Goal: Transaction & Acquisition: Purchase product/service

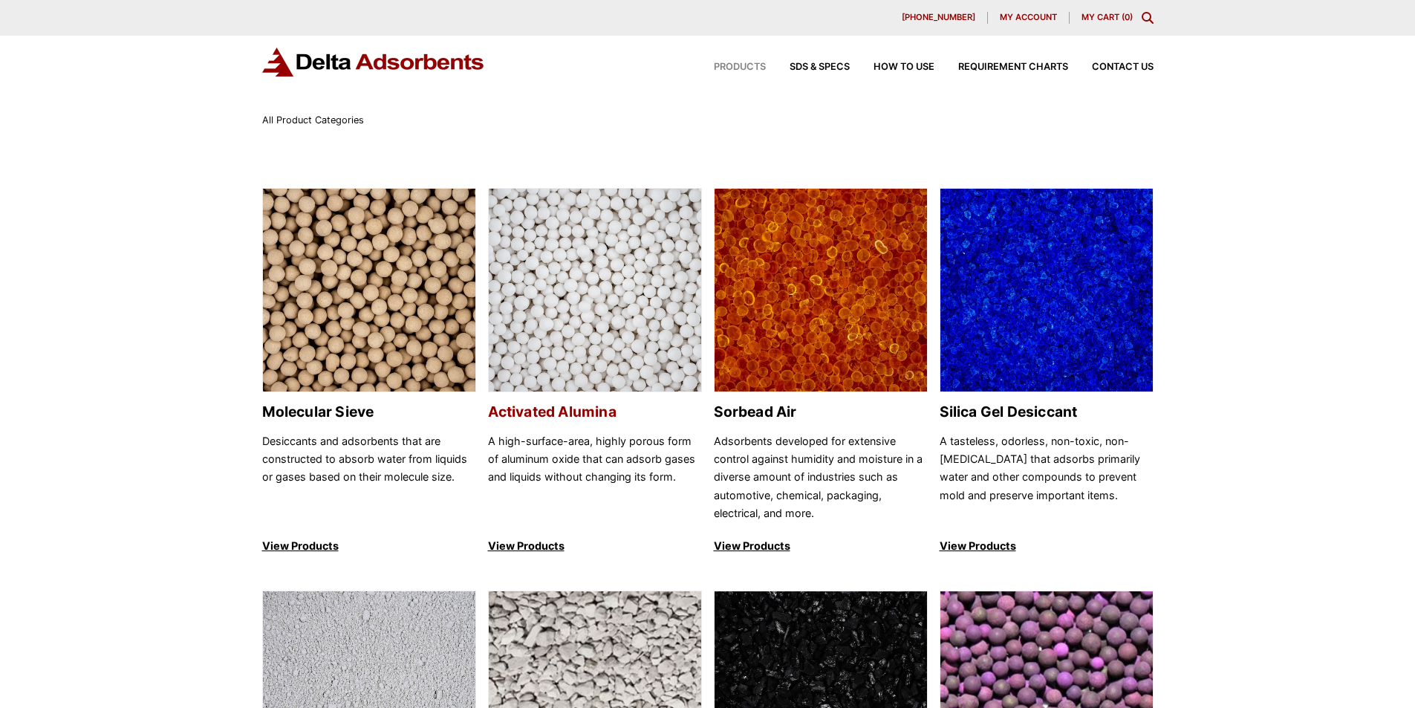
click at [634, 318] on img at bounding box center [595, 291] width 212 height 204
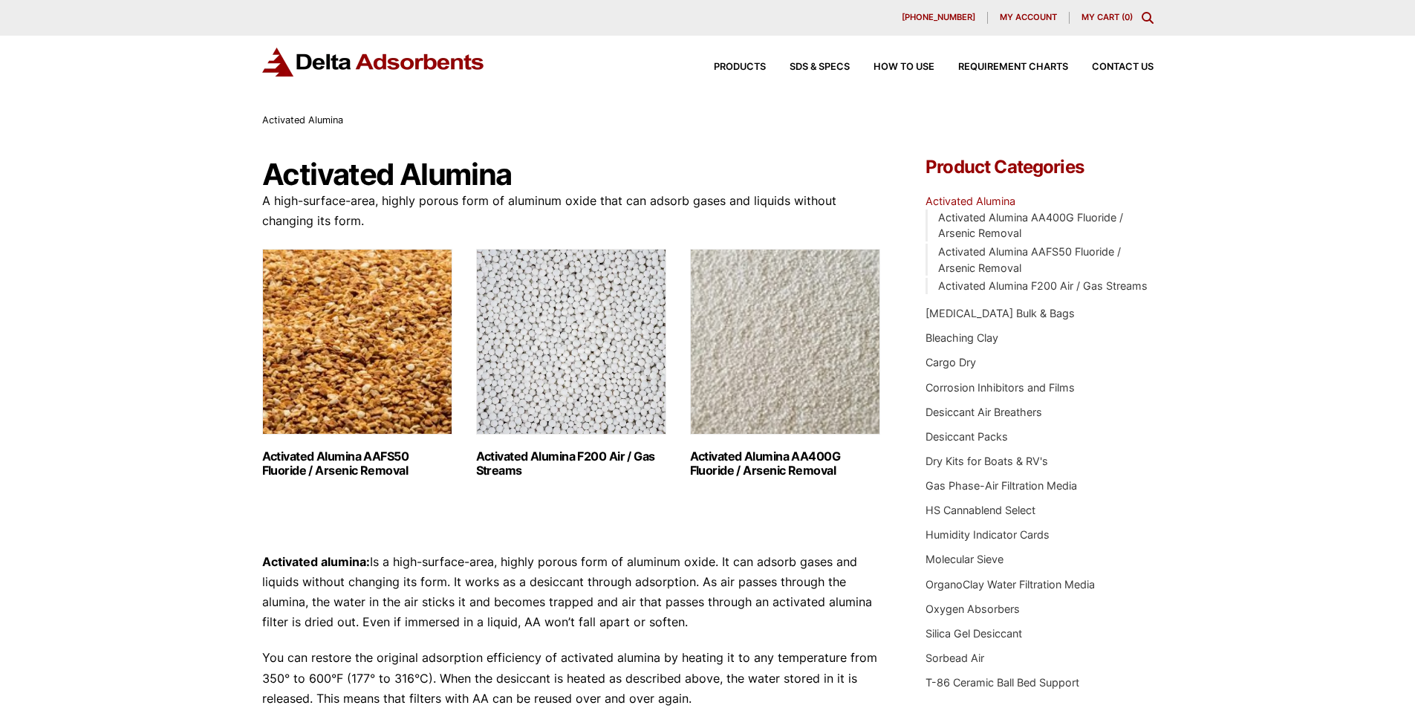
click at [576, 327] on img "Visit product category Activated Alumina F200 Air / Gas Streams" at bounding box center [571, 342] width 190 height 186
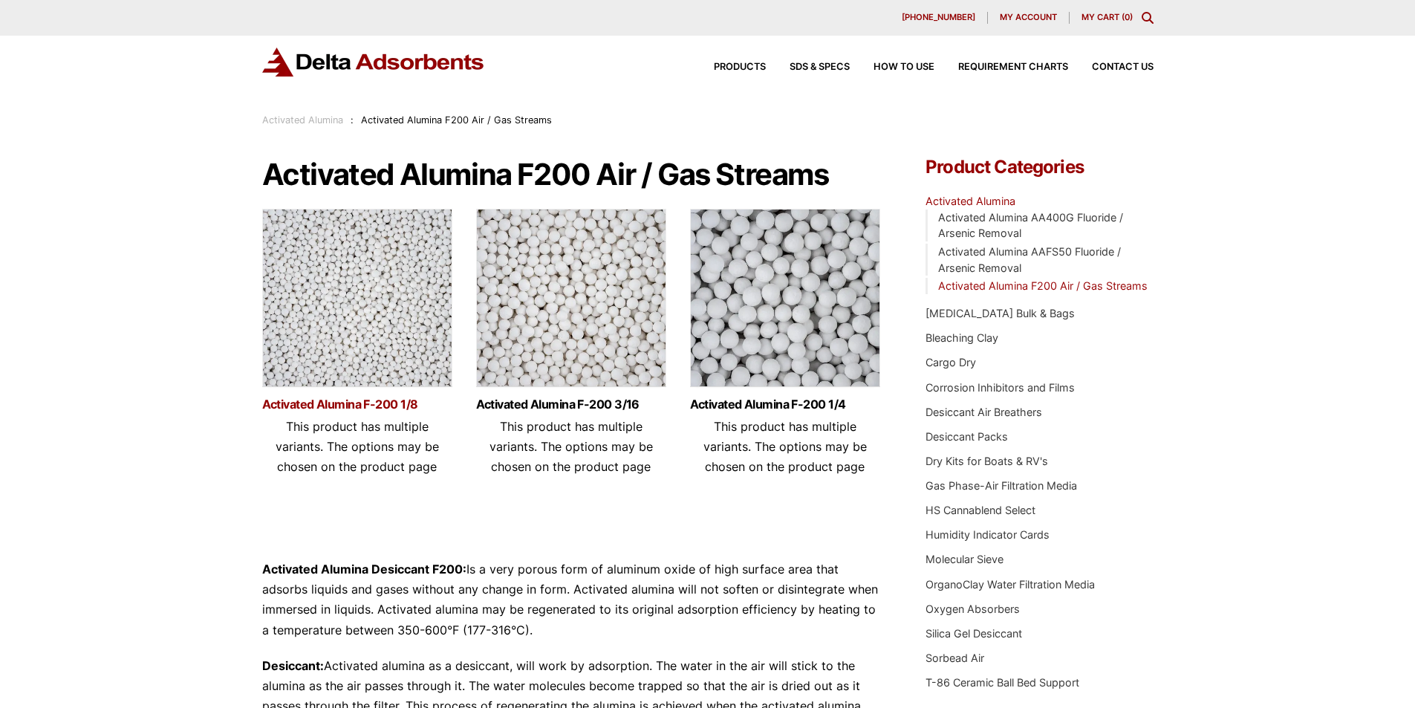
click at [375, 404] on link "Activated Alumina F-200 1/8" at bounding box center [357, 404] width 190 height 13
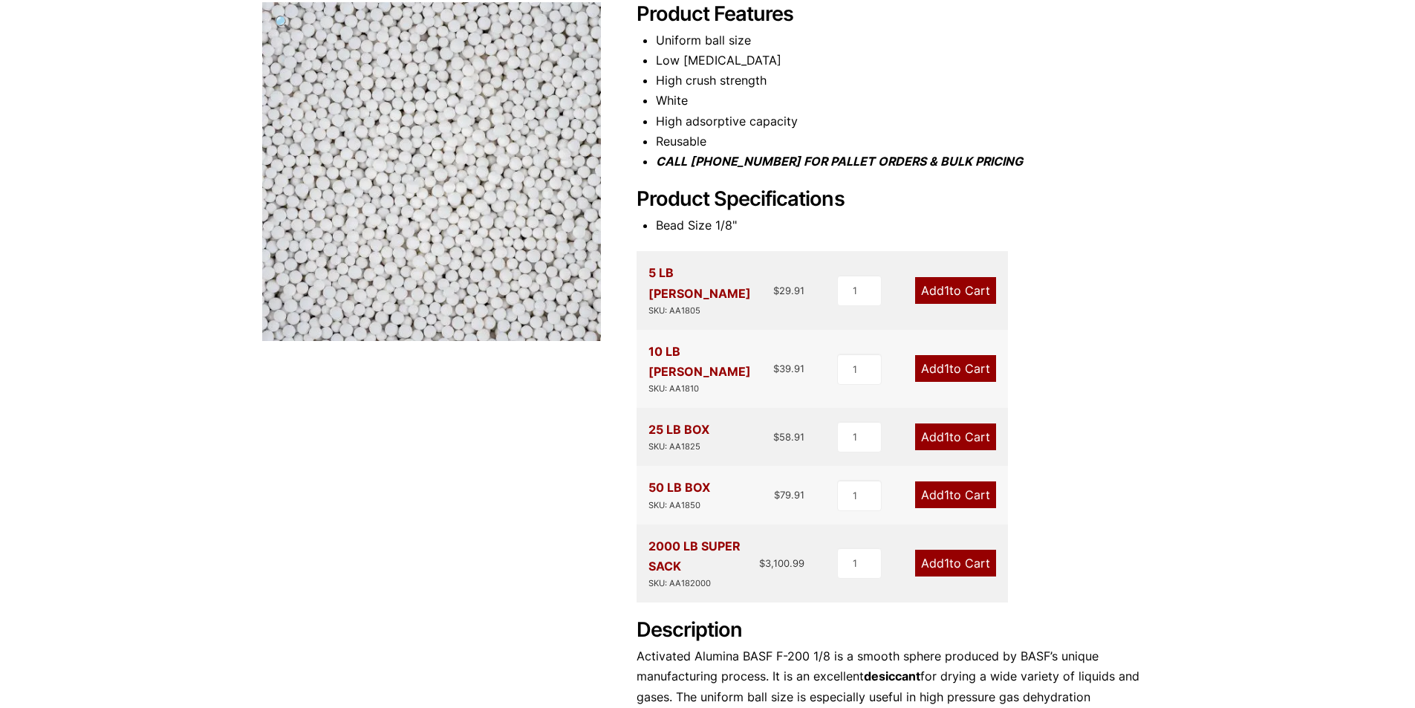
scroll to position [223, 0]
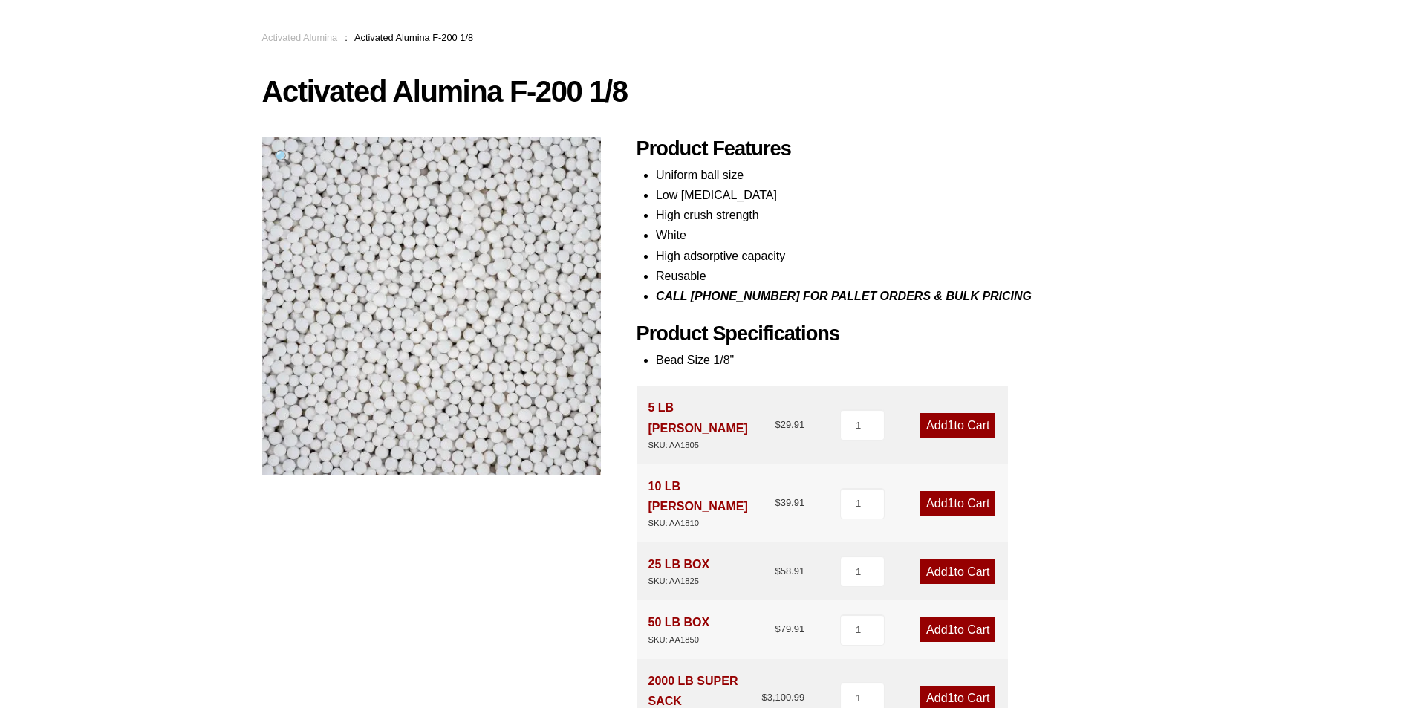
scroll to position [223, 0]
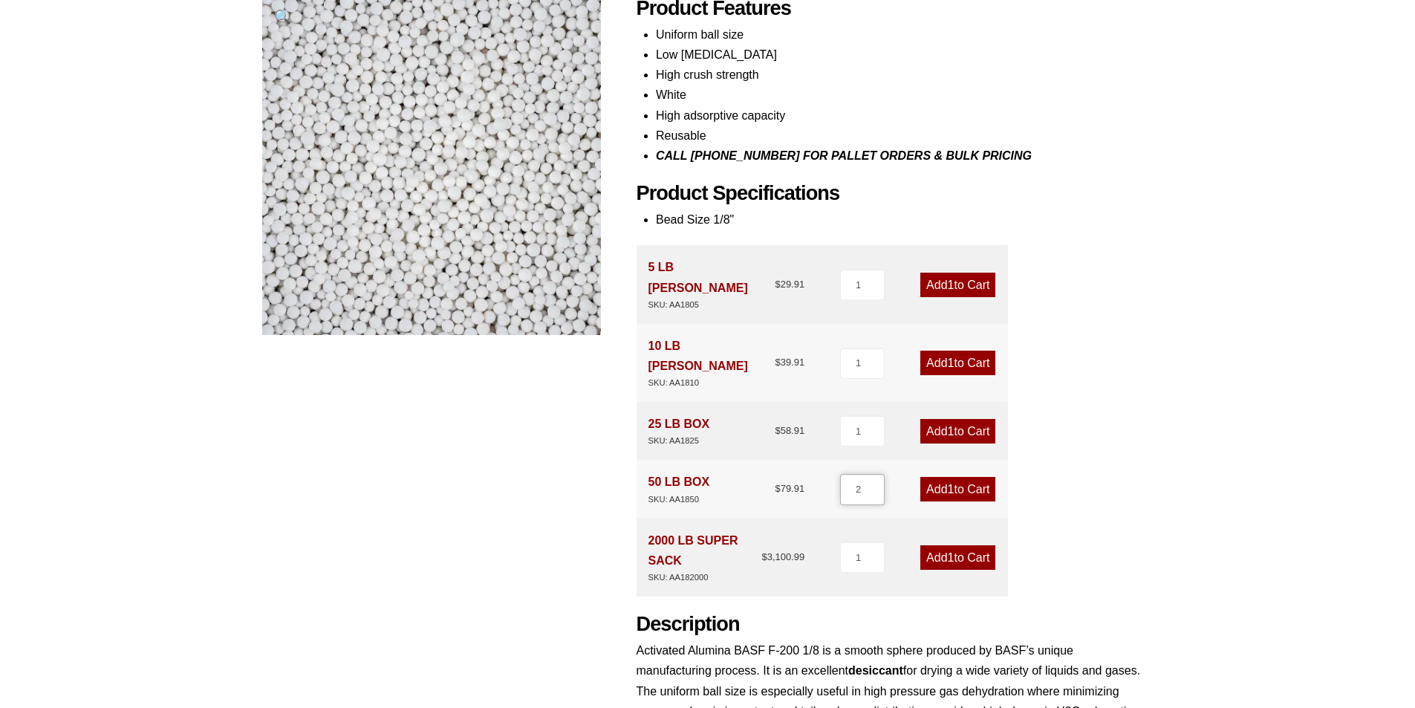
click at [875, 474] on input "2" at bounding box center [862, 489] width 45 height 31
click at [875, 474] on input "3" at bounding box center [862, 489] width 45 height 31
type input "4"
click at [875, 474] on input "4" at bounding box center [862, 489] width 45 height 31
click at [984, 477] on link "Add 4 to Cart" at bounding box center [957, 489] width 75 height 25
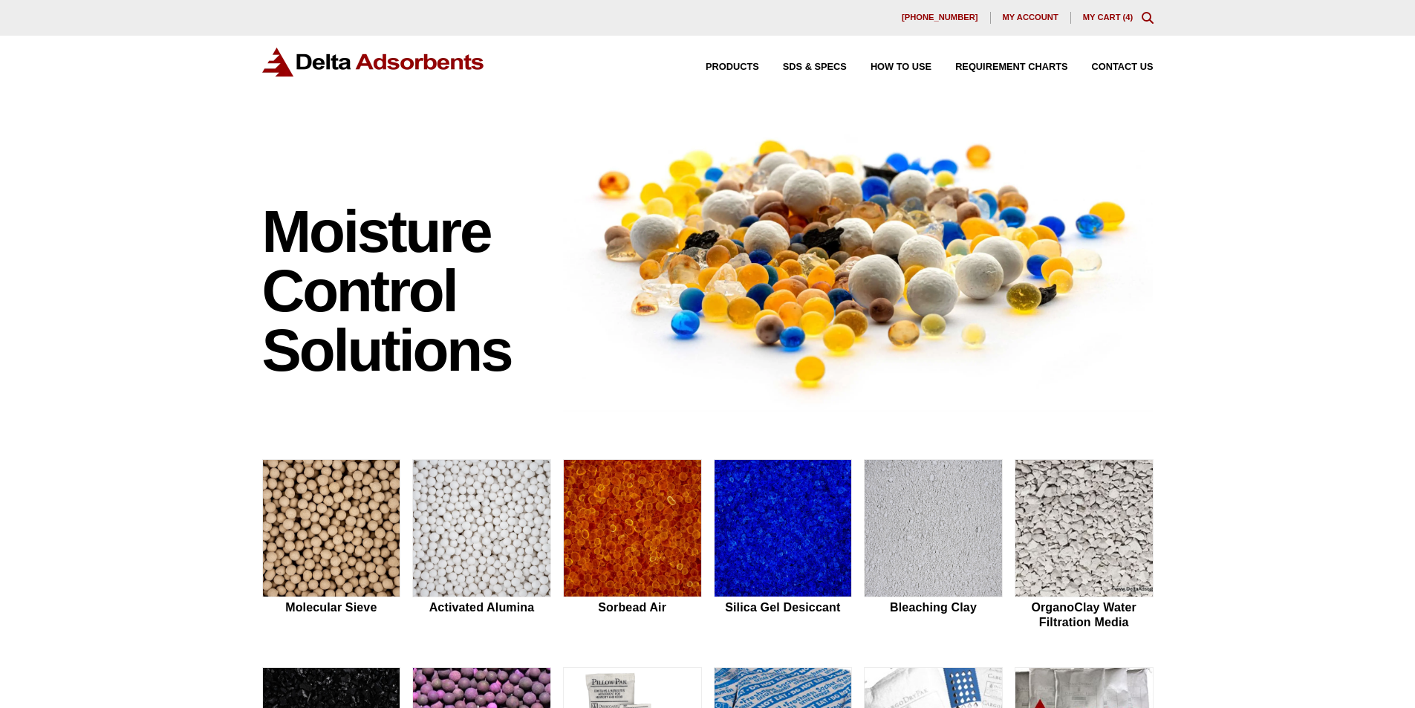
click at [1102, 18] on link "My Cart ( 4 )" at bounding box center [1108, 17] width 51 height 9
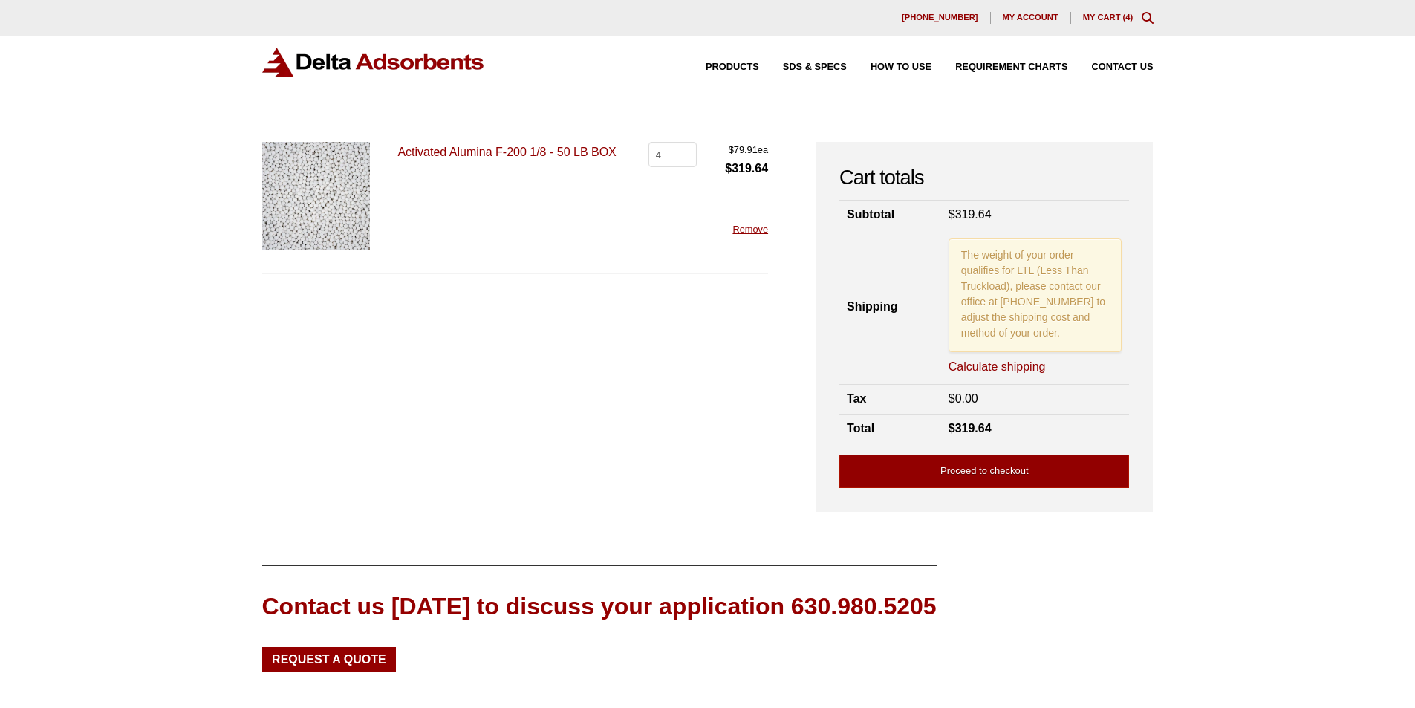
click at [1033, 366] on link "Calculate shipping" at bounding box center [997, 367] width 97 height 16
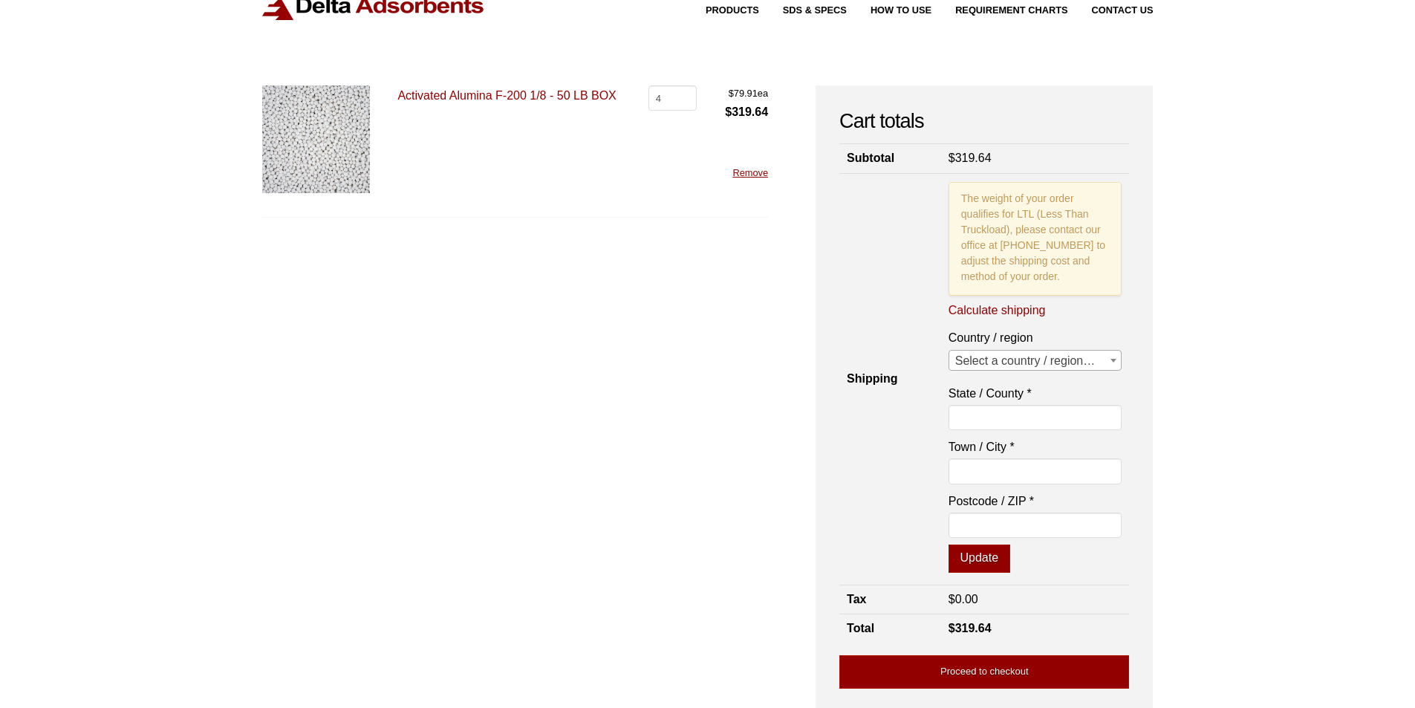
scroll to position [149, 0]
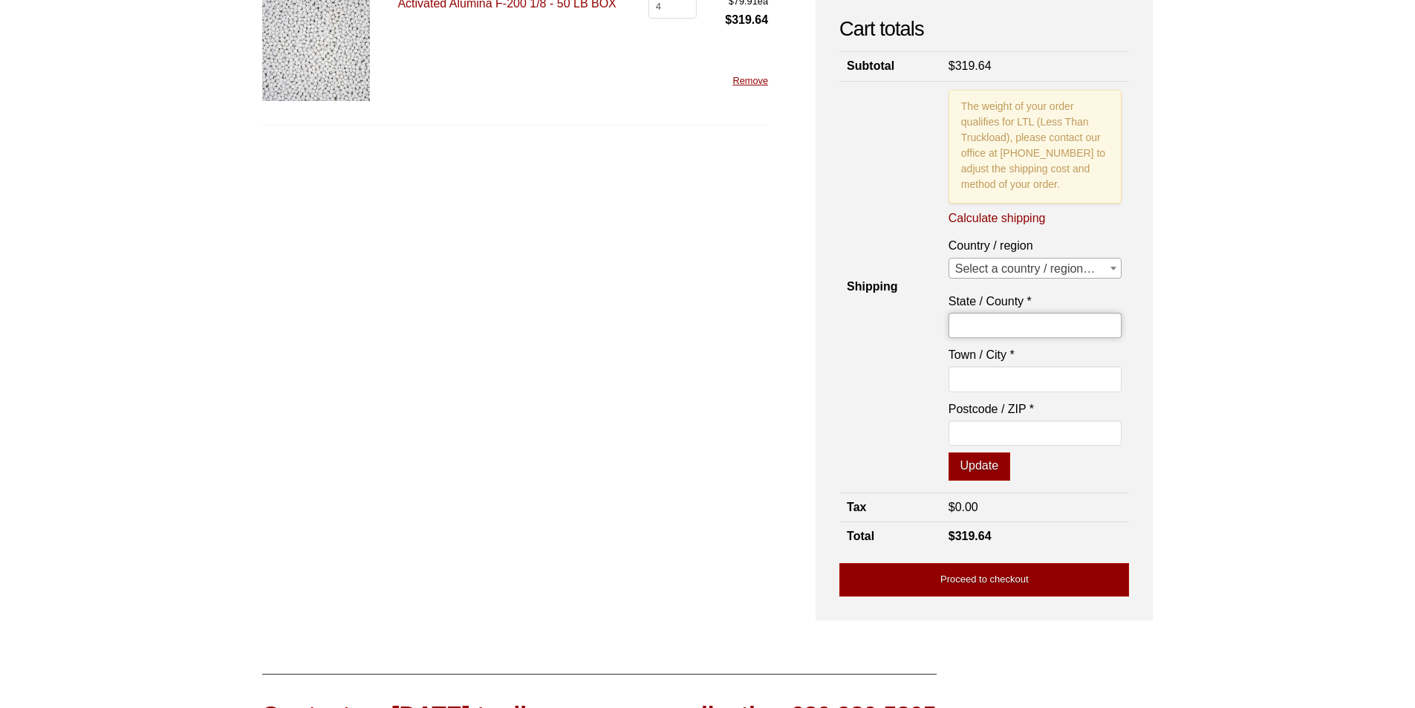
click at [1005, 319] on input "State / County *" at bounding box center [1036, 325] width 174 height 25
select select "US"
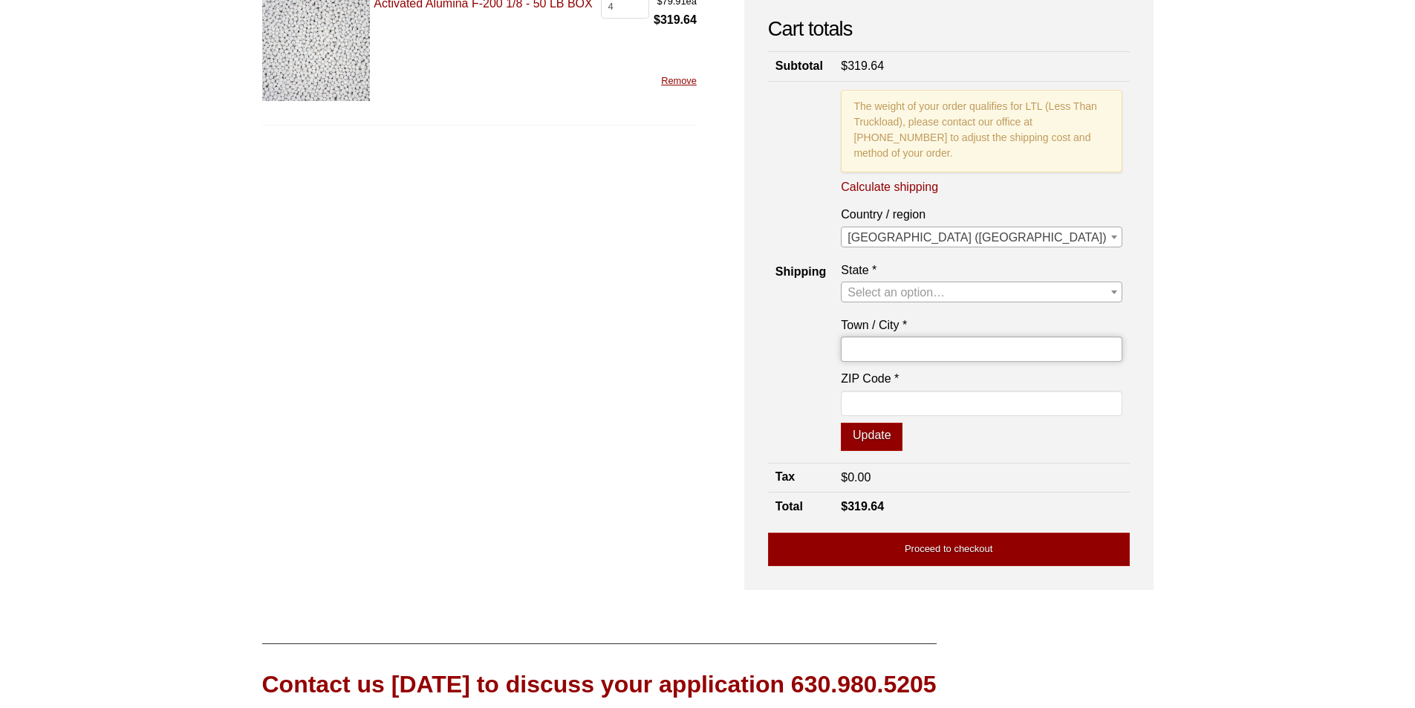
type input "[GEOGRAPHIC_DATA]"
type input "35806"
click at [1045, 303] on span "Select an option…" at bounding box center [981, 292] width 279 height 21
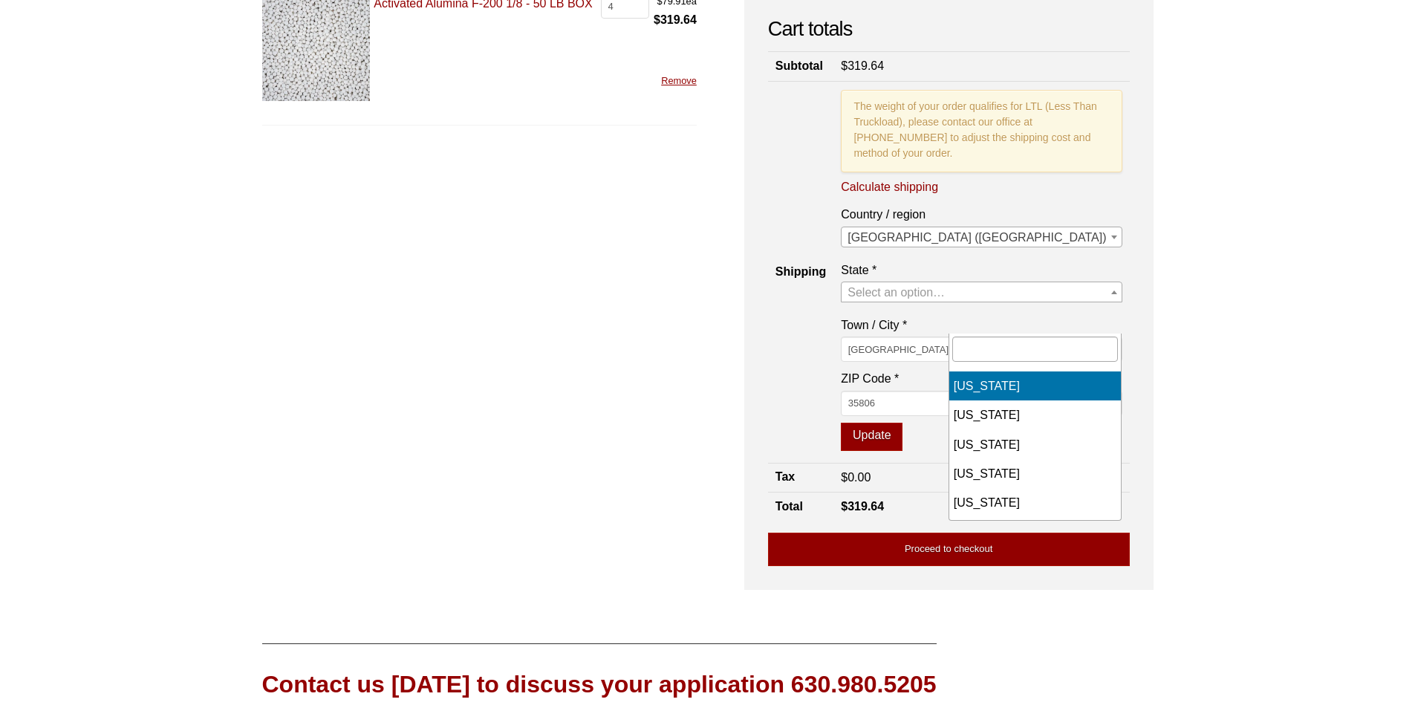
select select "AL"
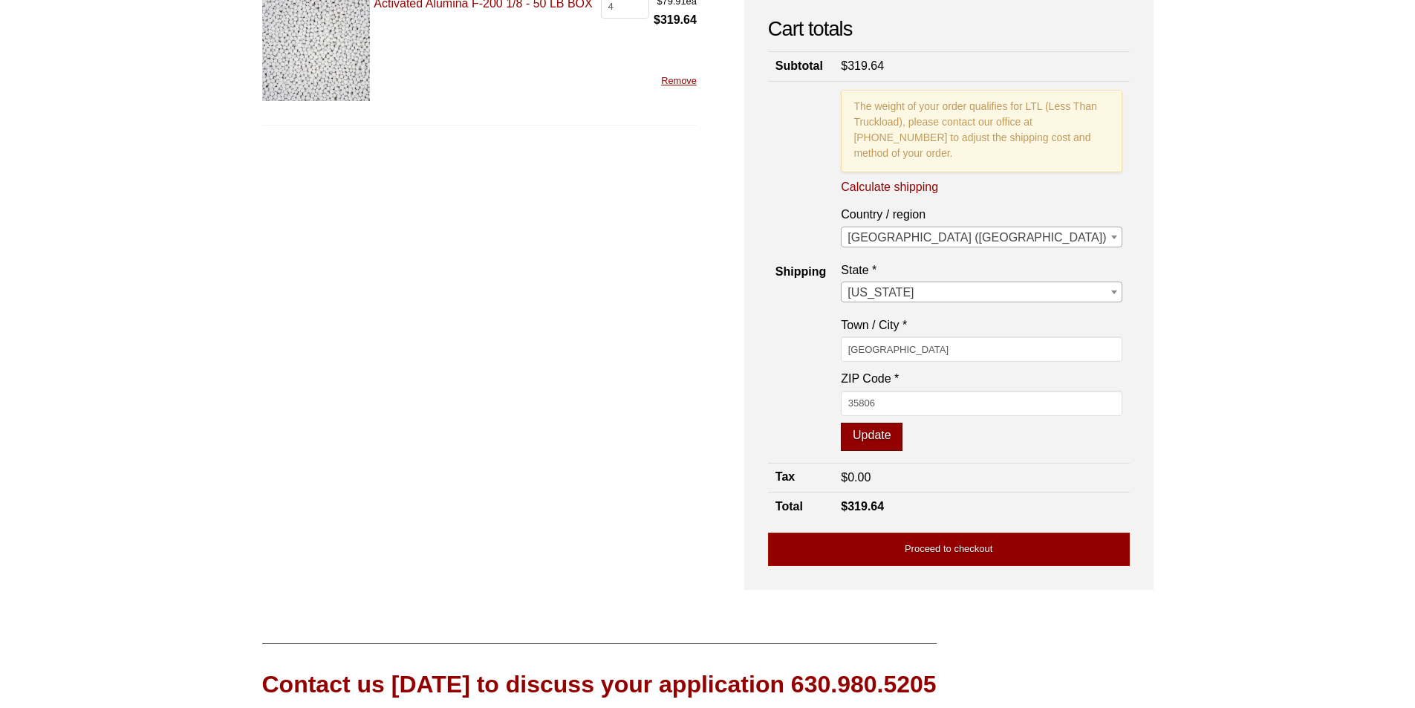
click at [903, 451] on button "Update" at bounding box center [872, 437] width 62 height 28
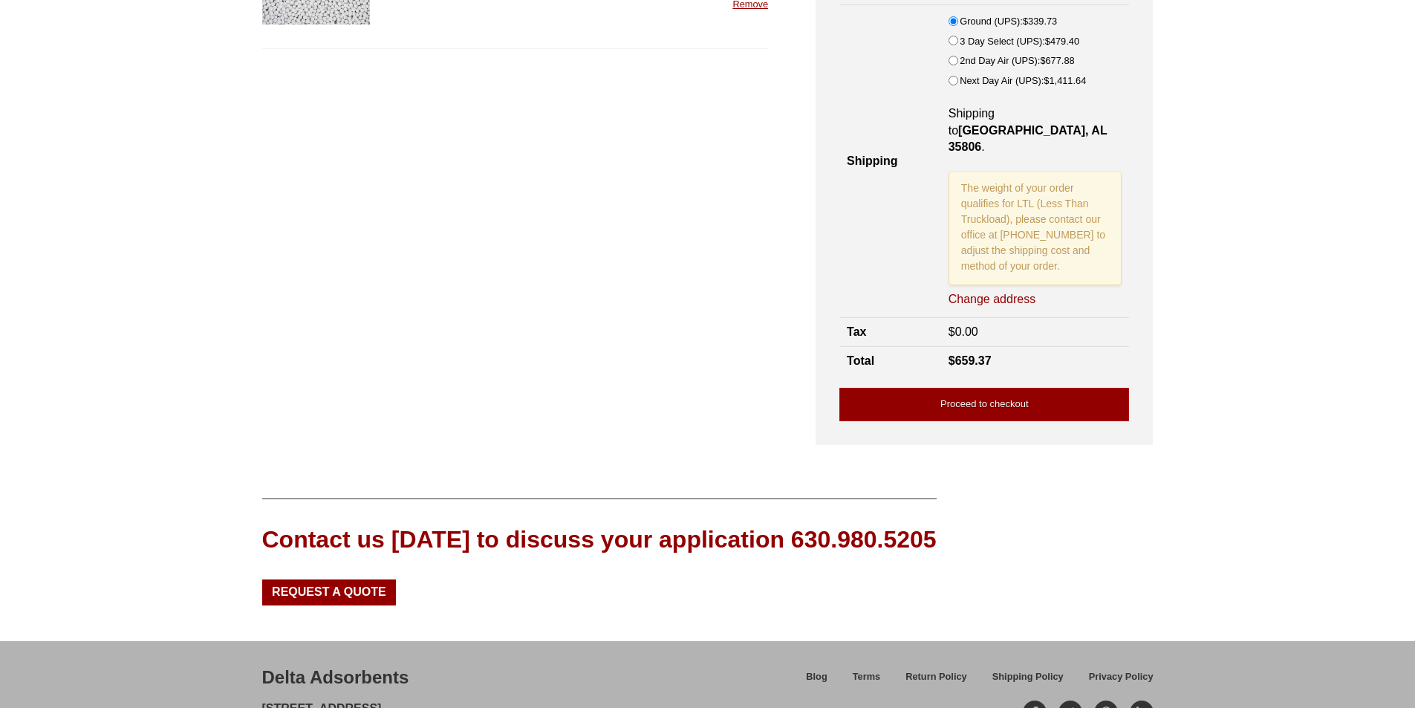
scroll to position [297, 0]
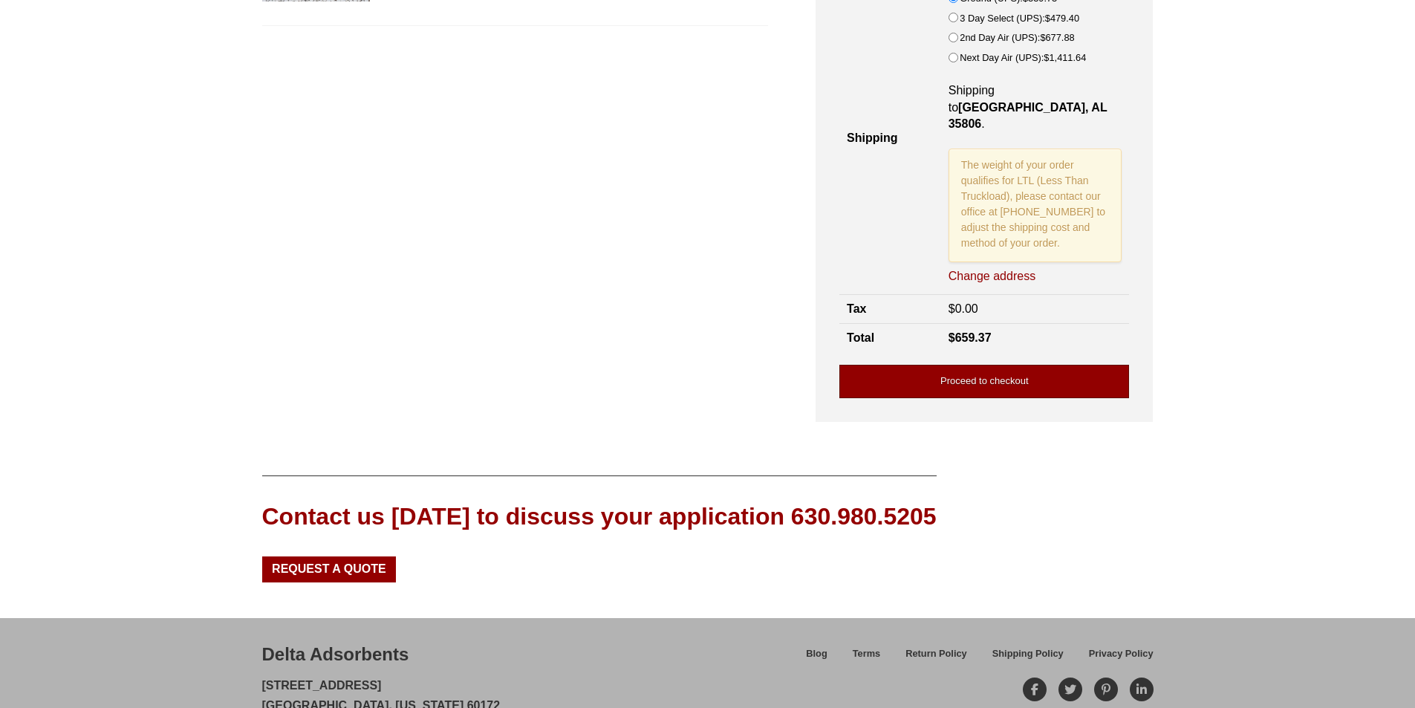
click at [997, 365] on link "Proceed to checkout" at bounding box center [984, 381] width 290 height 33
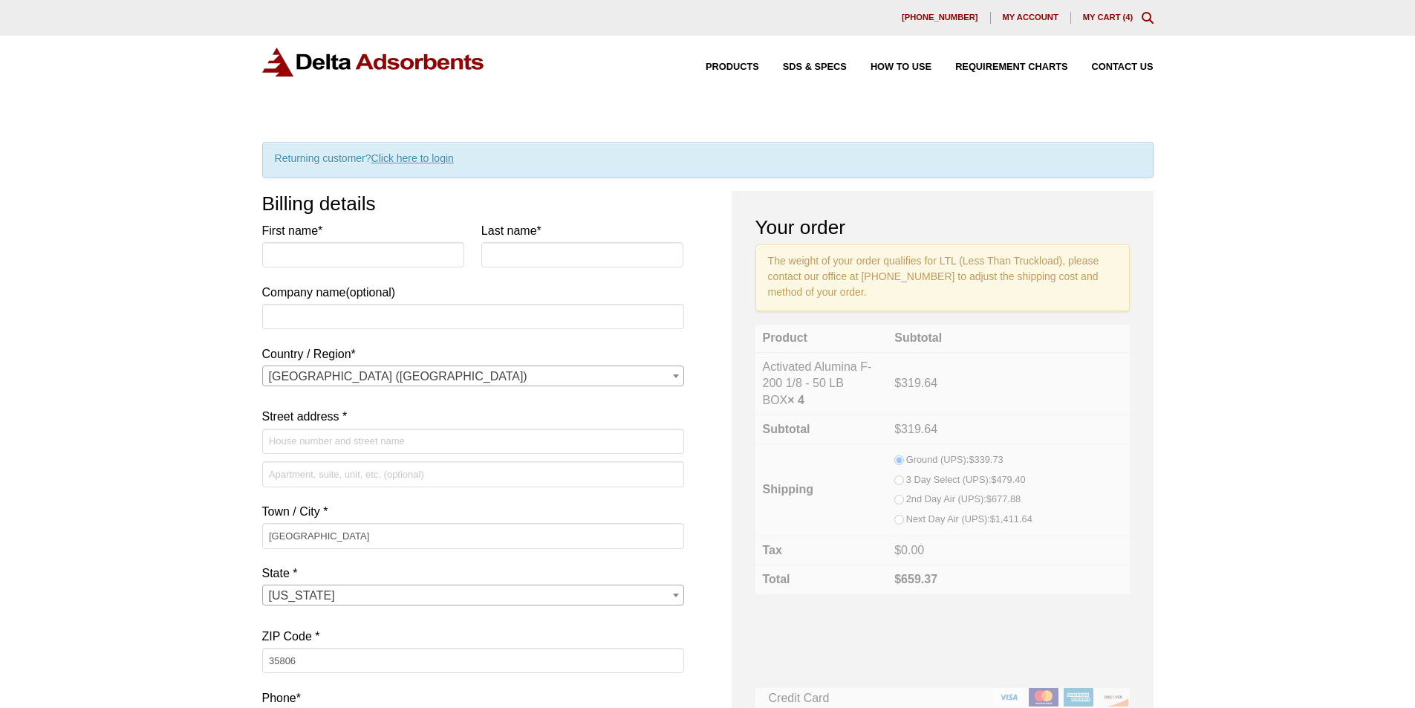
select select "AL"
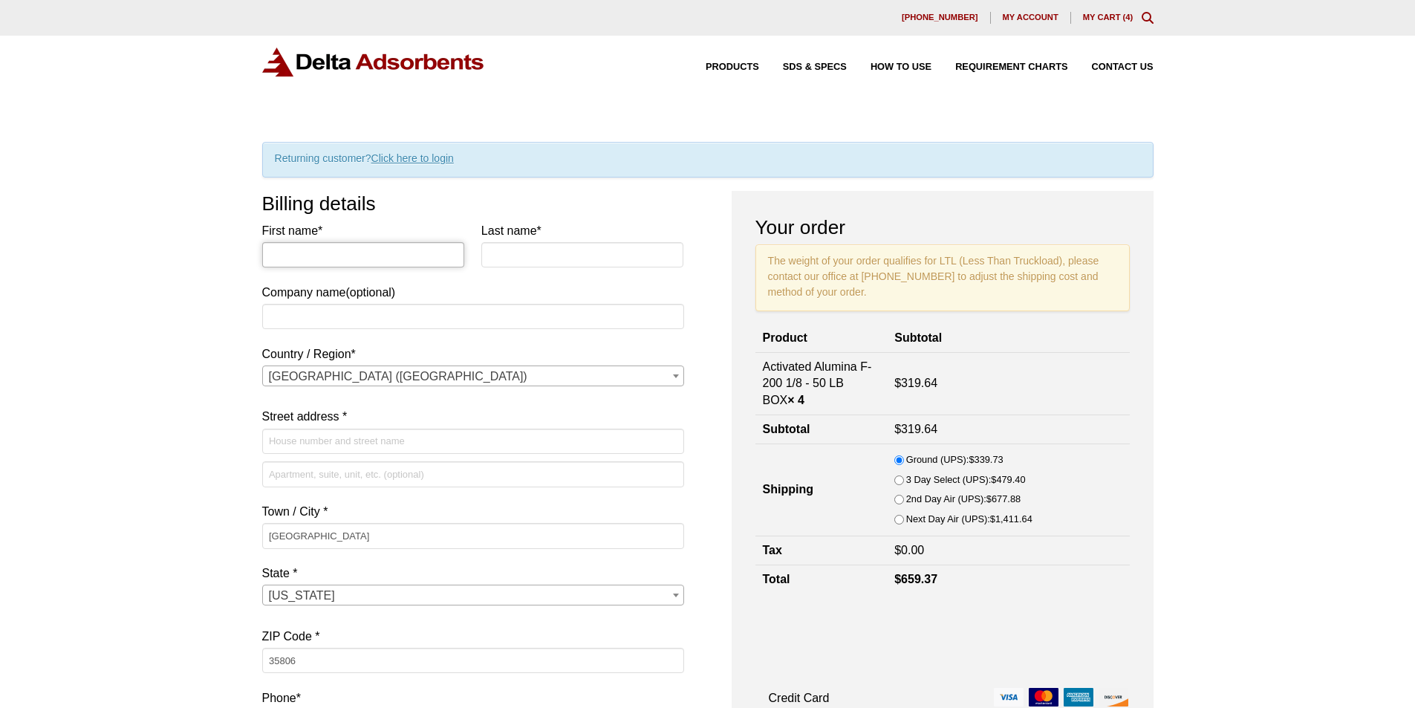
click at [384, 261] on input "First name *" at bounding box center [363, 254] width 203 height 25
click at [552, 263] on input "Last name *" at bounding box center [582, 254] width 203 height 25
click at [440, 262] on input "First name *" at bounding box center [363, 254] width 203 height 25
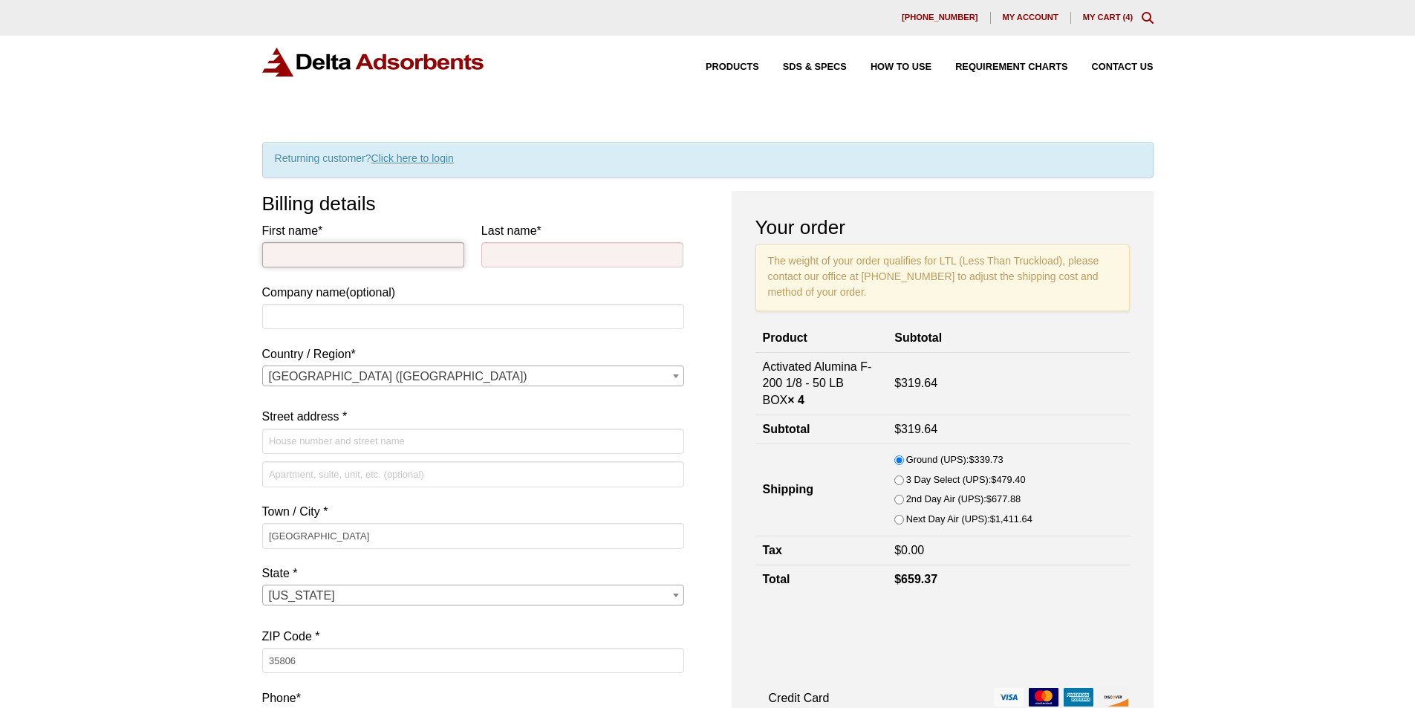
click at [390, 249] on input "First name *" at bounding box center [363, 254] width 203 height 25
type input "[PERSON_NAME]"
type input "[US_STATE] Concrete"
drag, startPoint x: 224, startPoint y: 407, endPoint x: 254, endPoint y: 424, distance: 34.3
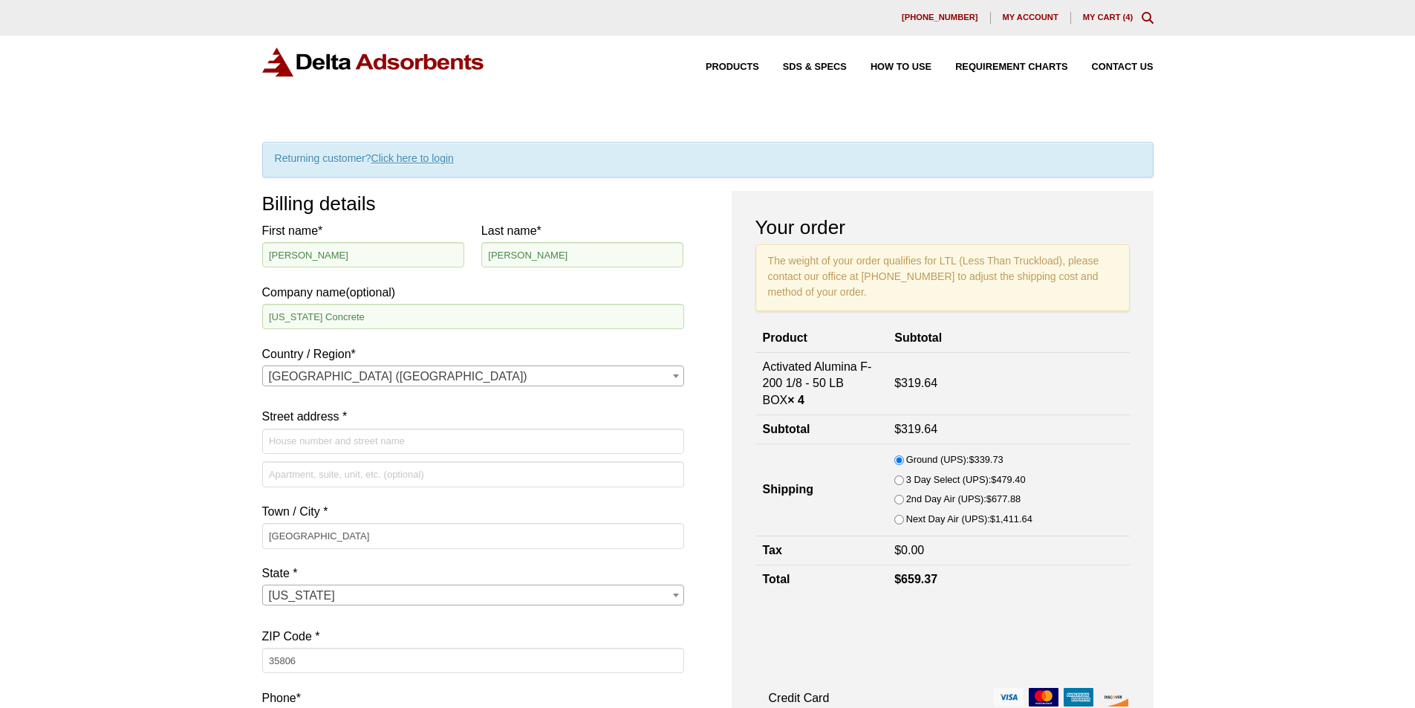
click at [323, 439] on input "Street address *" at bounding box center [473, 441] width 422 height 25
type input "[STREET_ADDRESS][PERSON_NAME]"
type input "9316526383"
type input "[EMAIL_ADDRESS][DOMAIN_NAME]"
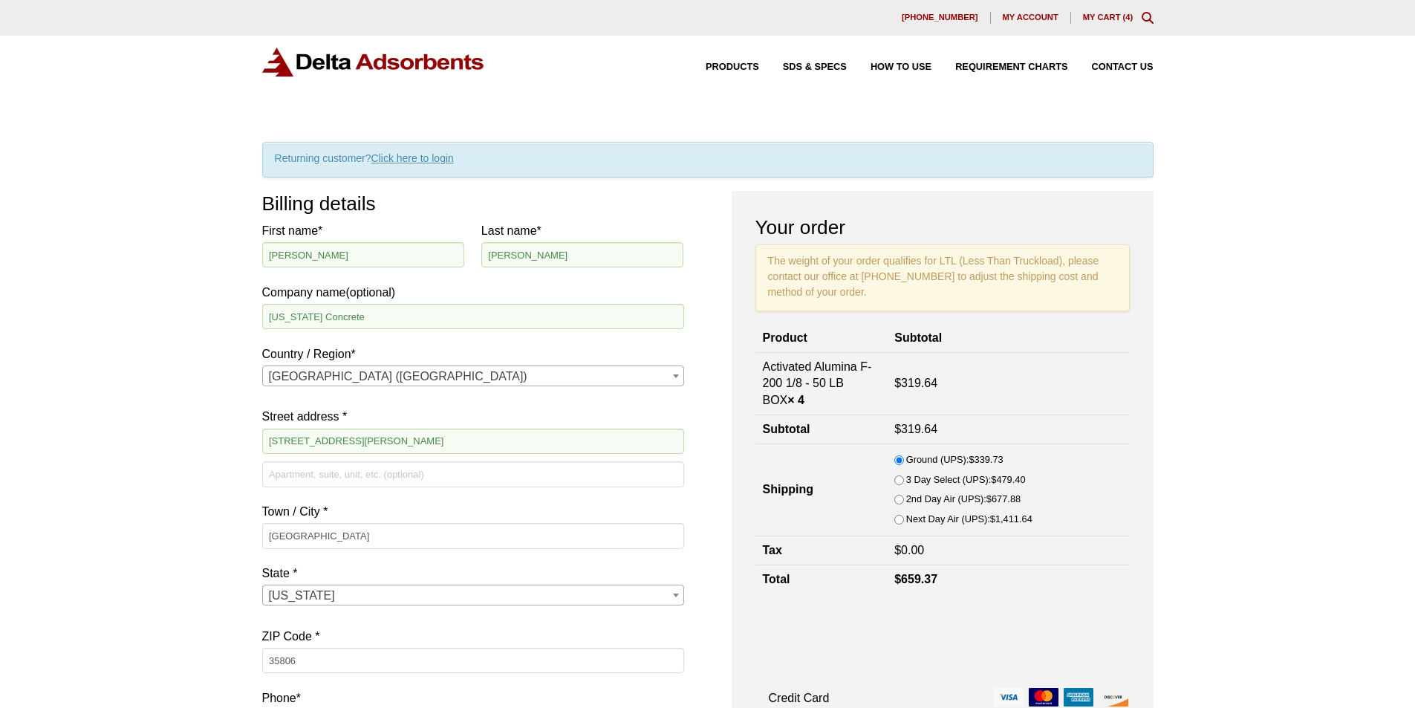
scroll to position [520, 0]
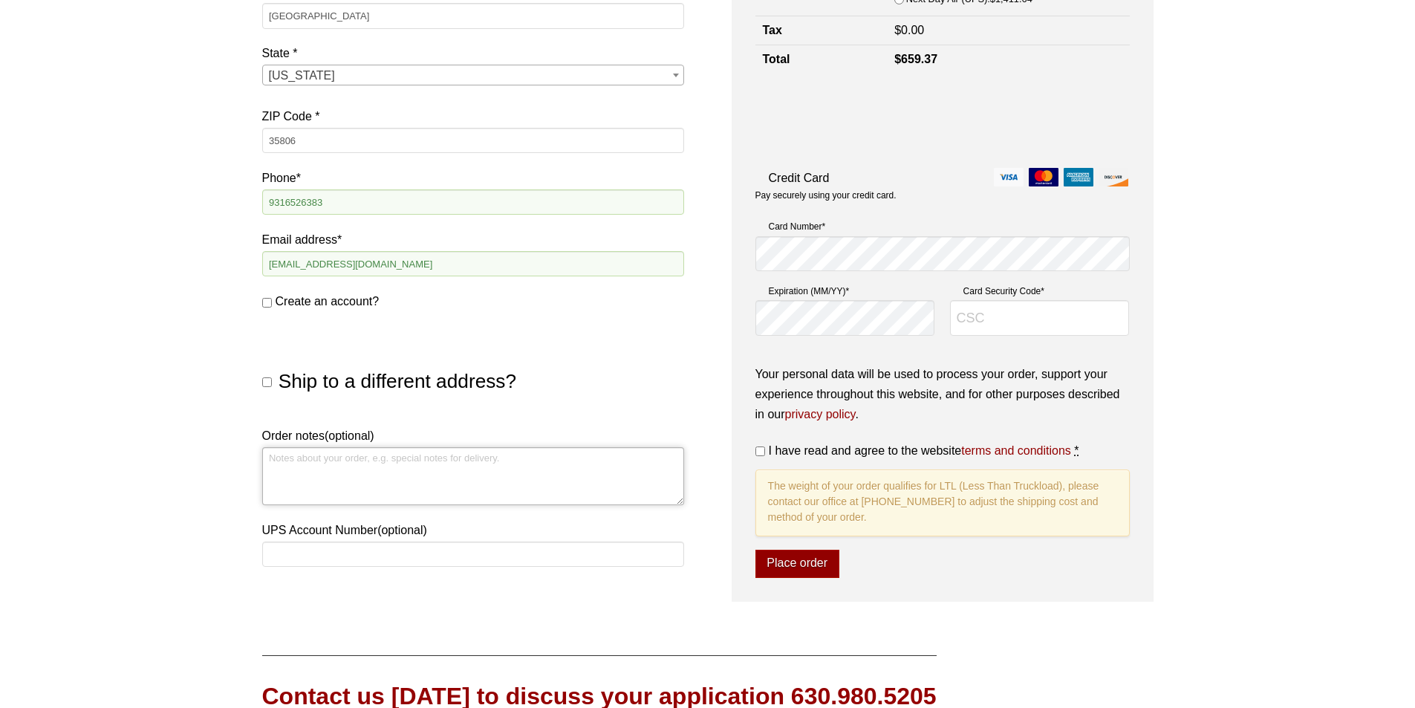
click at [401, 457] on textarea "Order notes (optional)" at bounding box center [473, 476] width 422 height 58
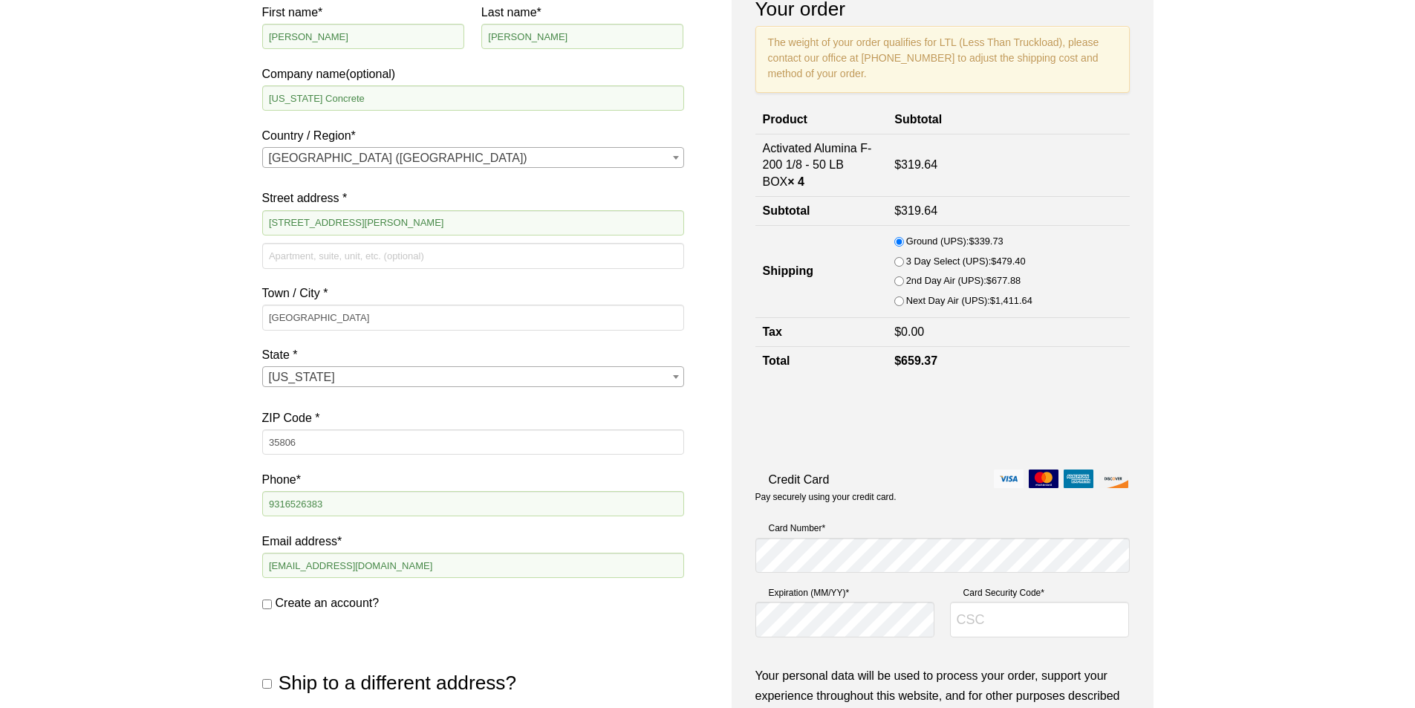
scroll to position [223, 0]
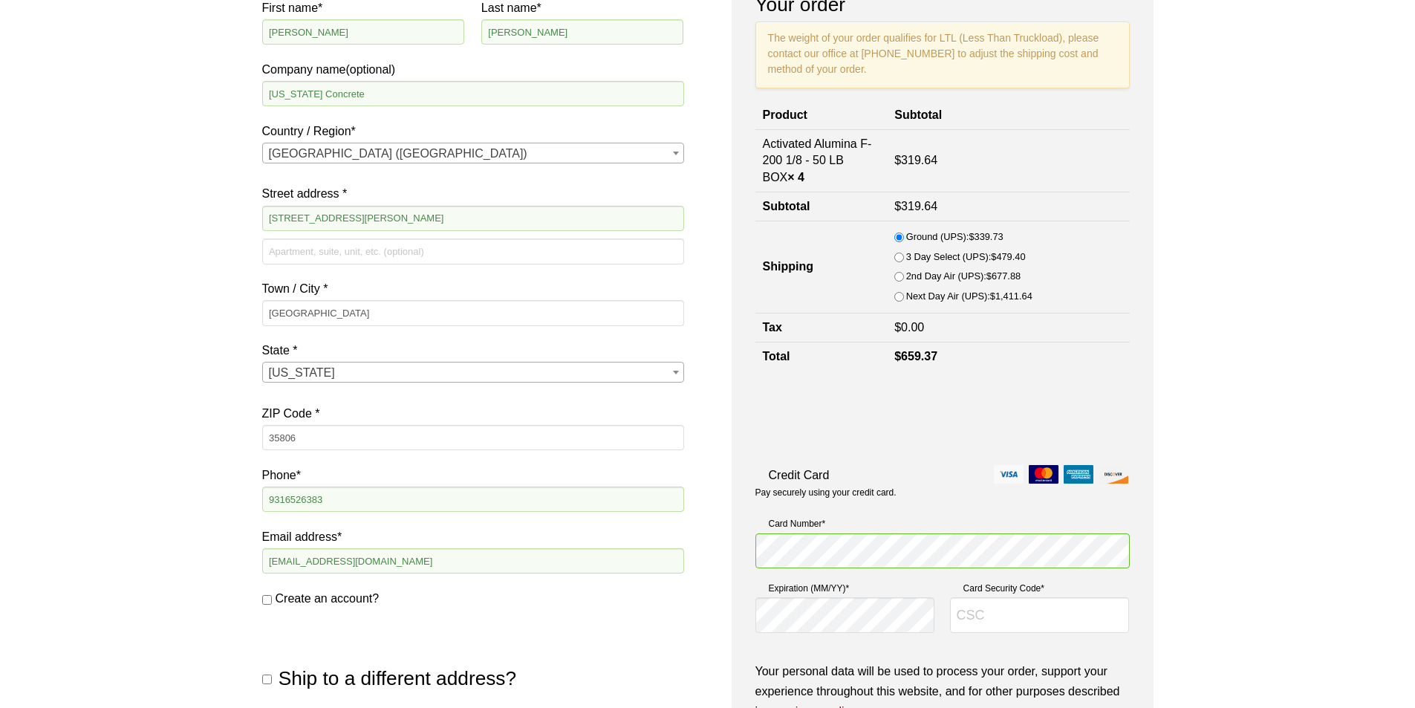
click at [1195, 453] on div "Our website has detected that you are using an outdated browser that will preve…" at bounding box center [707, 517] width 1415 height 1481
type input "039"
click at [950, 588] on label "Card Security Code *" at bounding box center [1040, 588] width 180 height 15
click at [950, 597] on input "039" at bounding box center [1040, 615] width 180 height 36
click at [1203, 574] on div "Our website has detected that you are using an outdated browser that will preve…" at bounding box center [707, 517] width 1415 height 1481
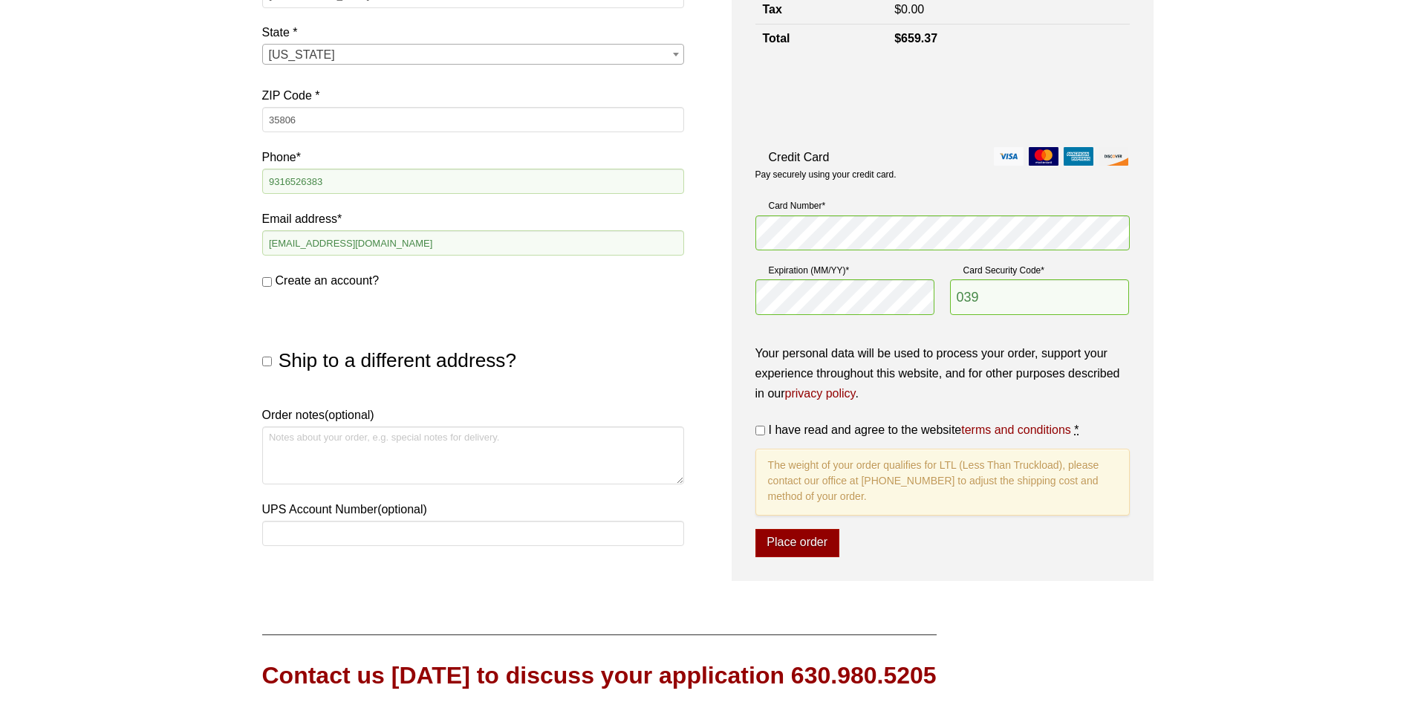
scroll to position [594, 0]
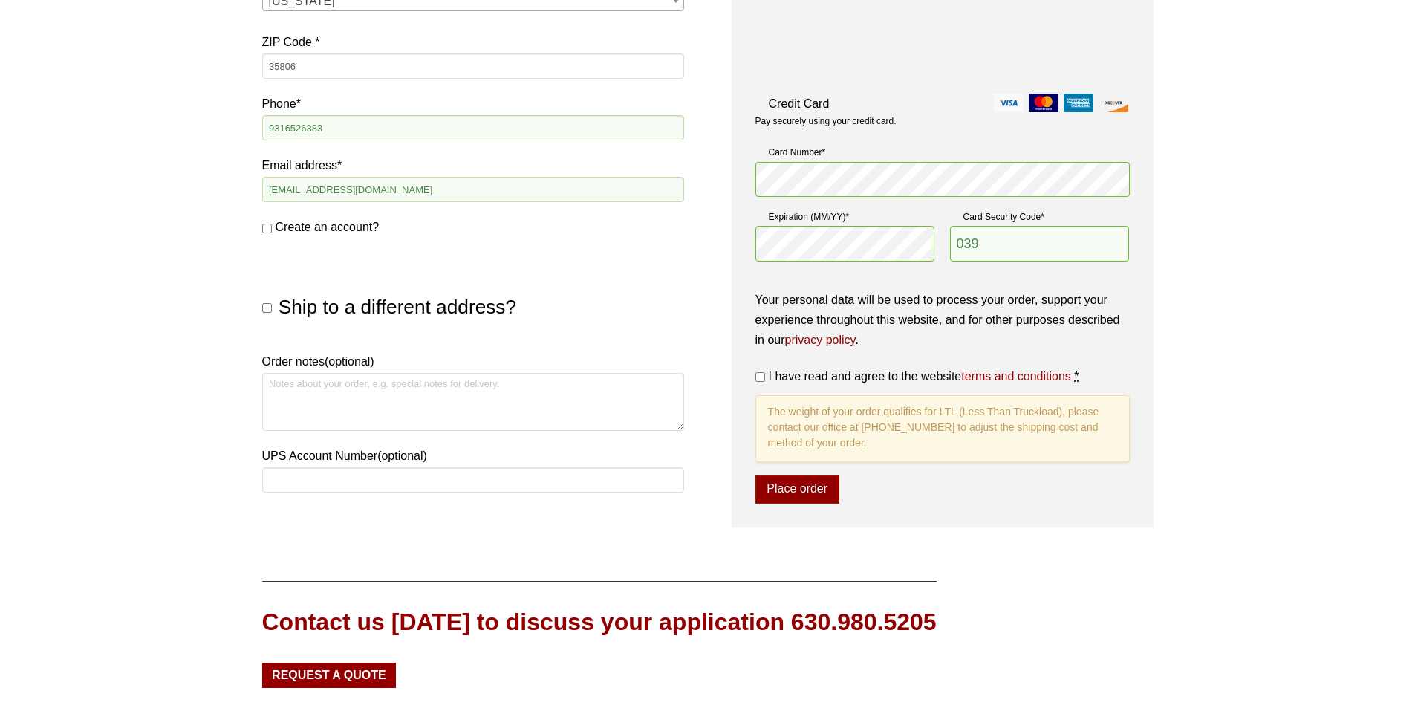
click at [790, 383] on label "I have read and agree to the website terms and conditions *" at bounding box center [943, 376] width 374 height 20
click at [765, 382] on input "I have read and agree to the website terms and conditions *" at bounding box center [761, 377] width 10 height 10
checkbox input "true"
click at [804, 496] on button "Place order" at bounding box center [798, 489] width 84 height 28
